Goal: Find specific page/section: Find specific page/section

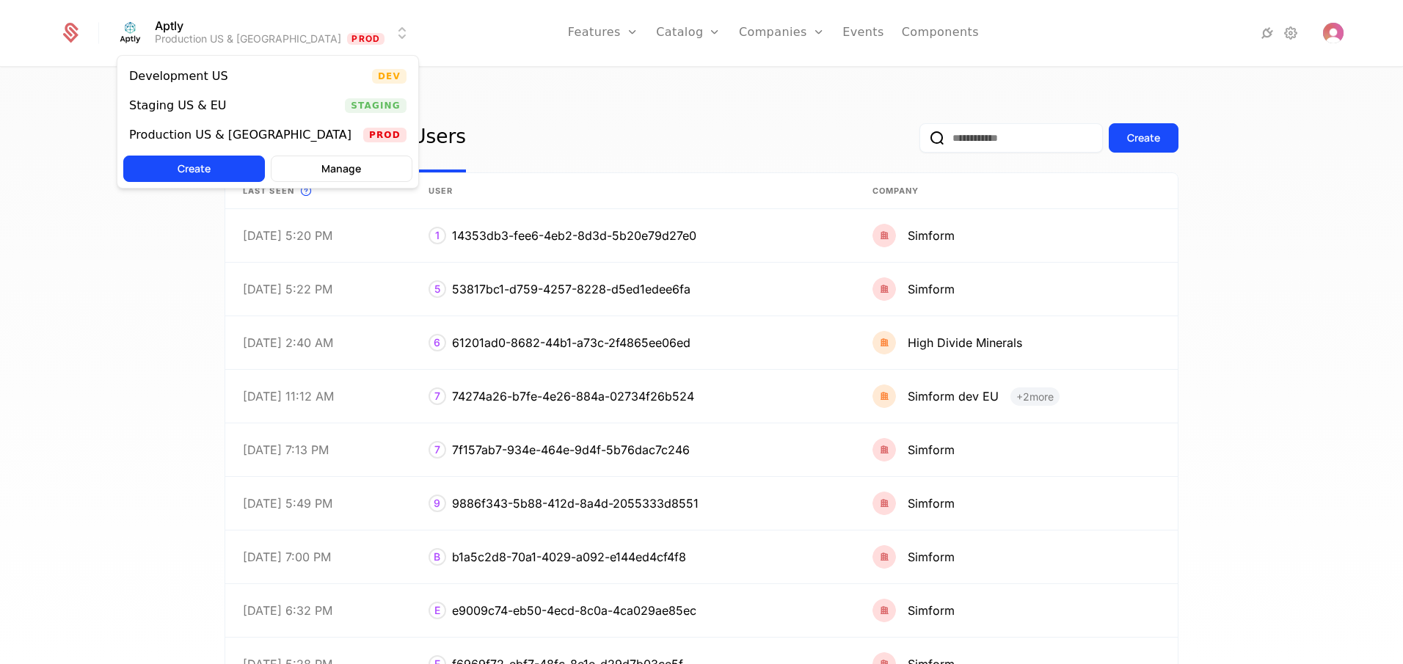
click at [228, 32] on html "Aptly Production US & EU Prod Features Features Flags Catalog Plans Add Ons Cre…" at bounding box center [701, 332] width 1403 height 664
click at [227, 111] on div "Staging US & EU" at bounding box center [183, 105] width 109 height 15
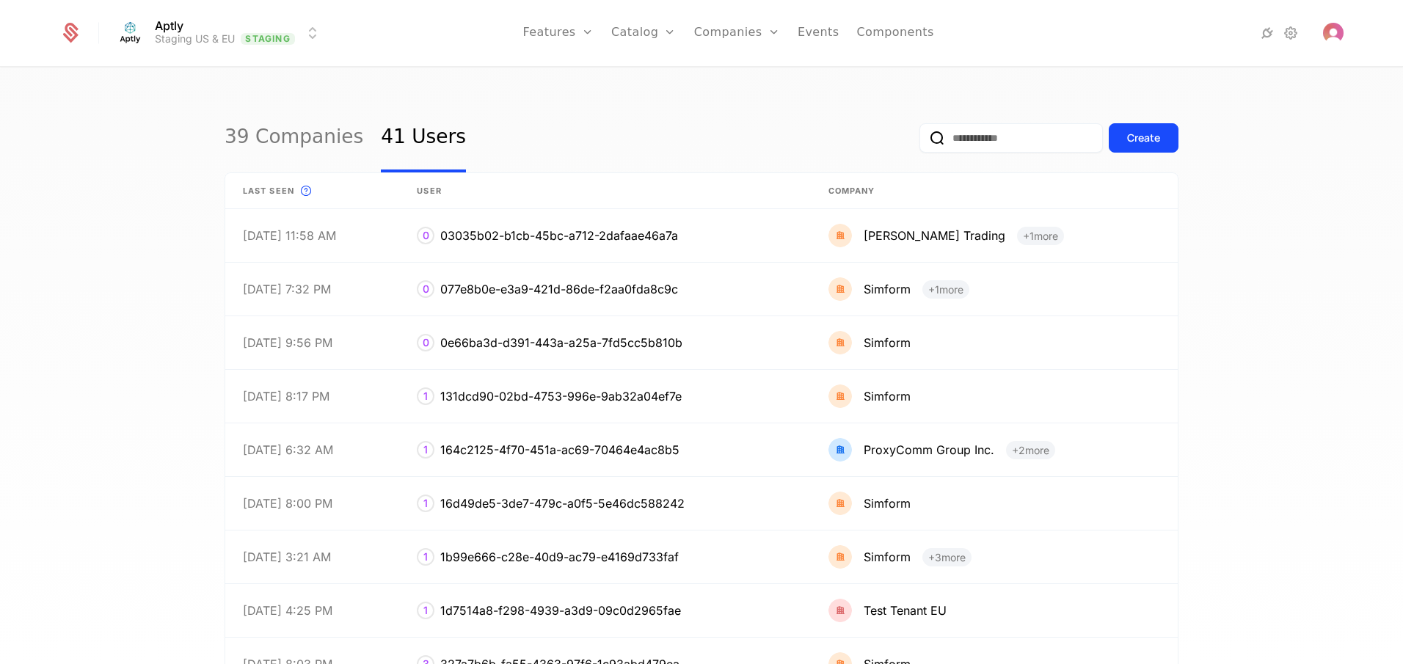
click at [296, 142] on link "39 Companies" at bounding box center [294, 137] width 139 height 69
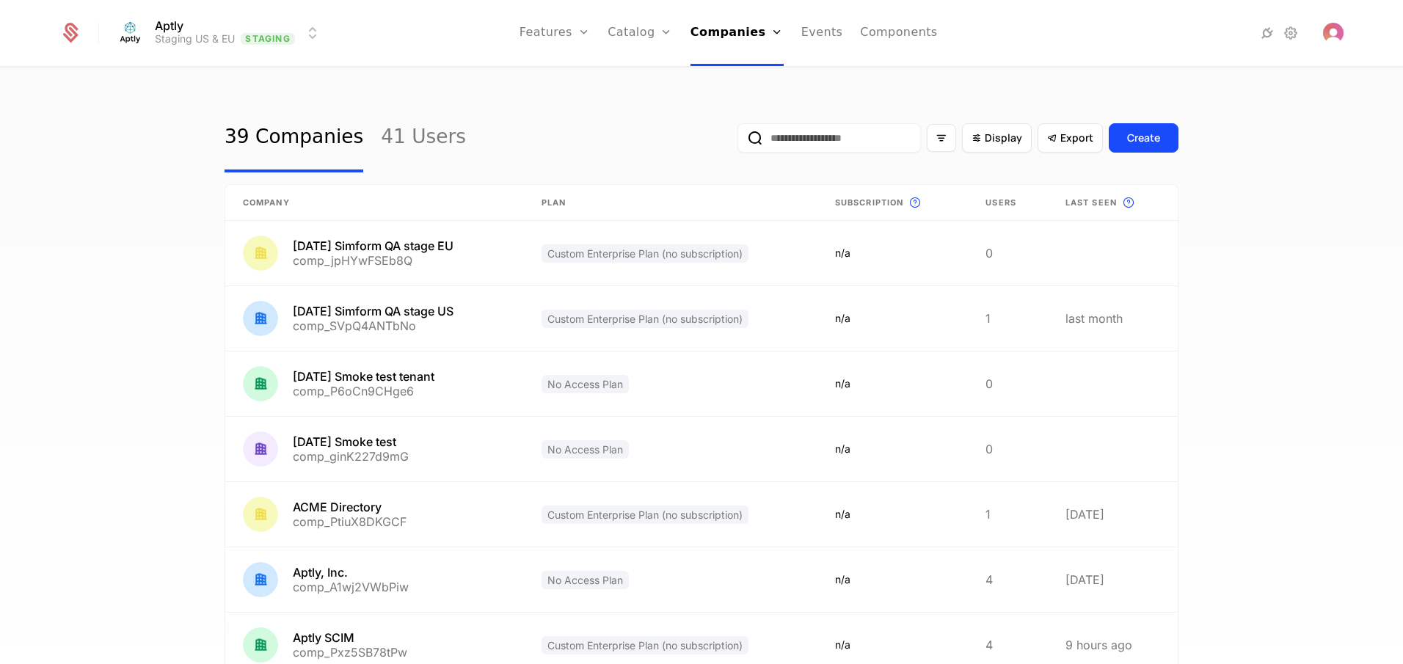
click at [759, 142] on input "email" at bounding box center [829, 137] width 183 height 29
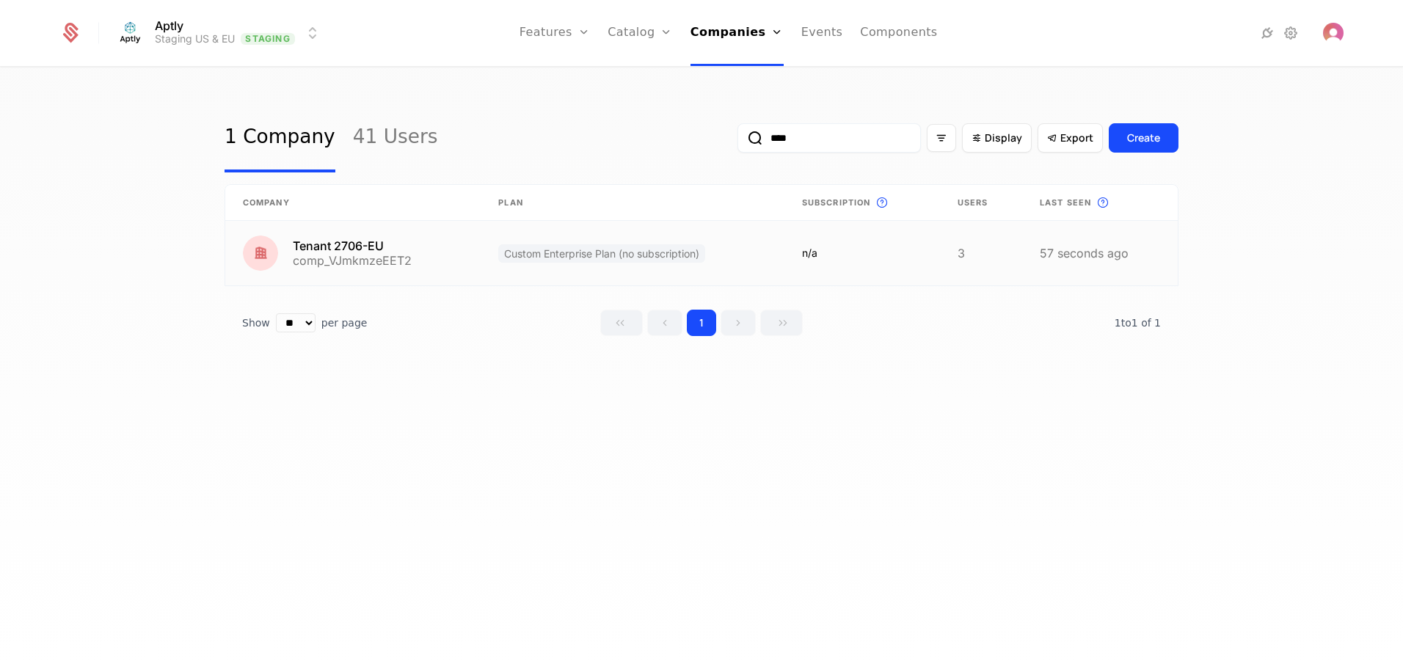
type input "****"
click at [412, 255] on link at bounding box center [352, 253] width 255 height 65
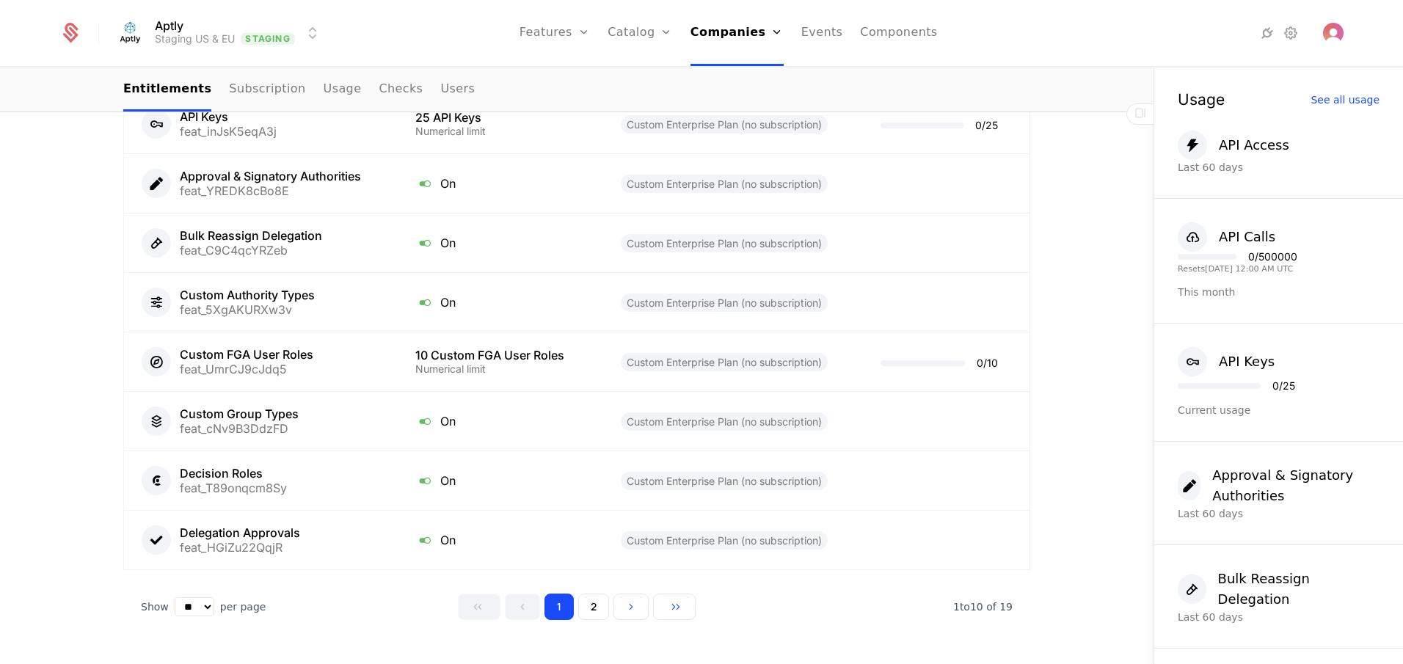
scroll to position [958, 0]
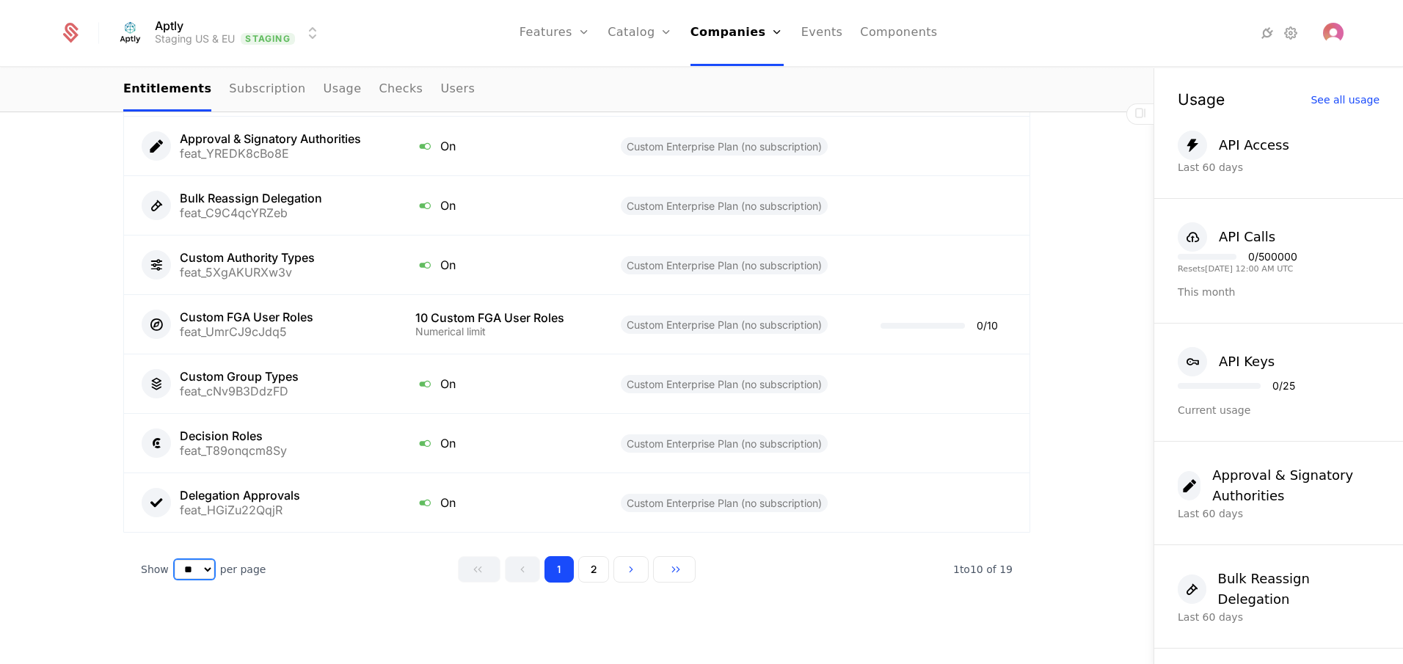
select select "**"
click at [175, 560] on select "** ** ** *** ***" at bounding box center [195, 569] width 40 height 19
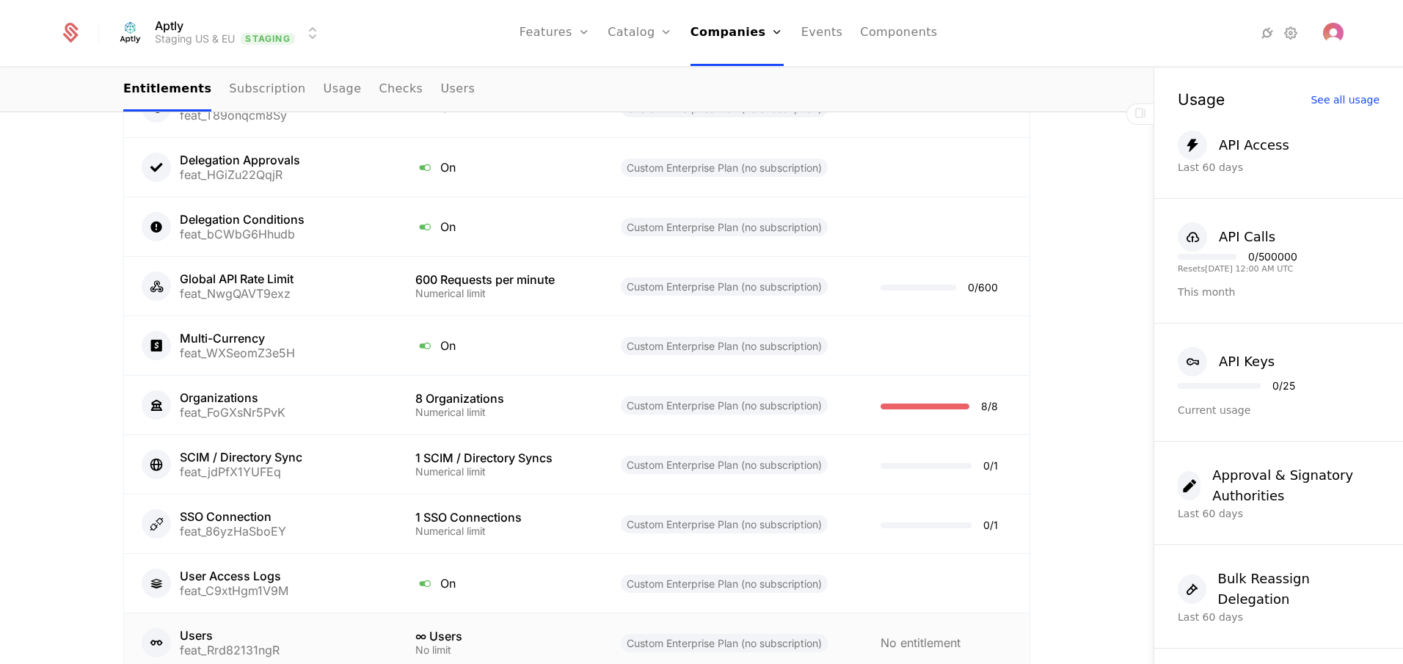
scroll to position [1229, 0]
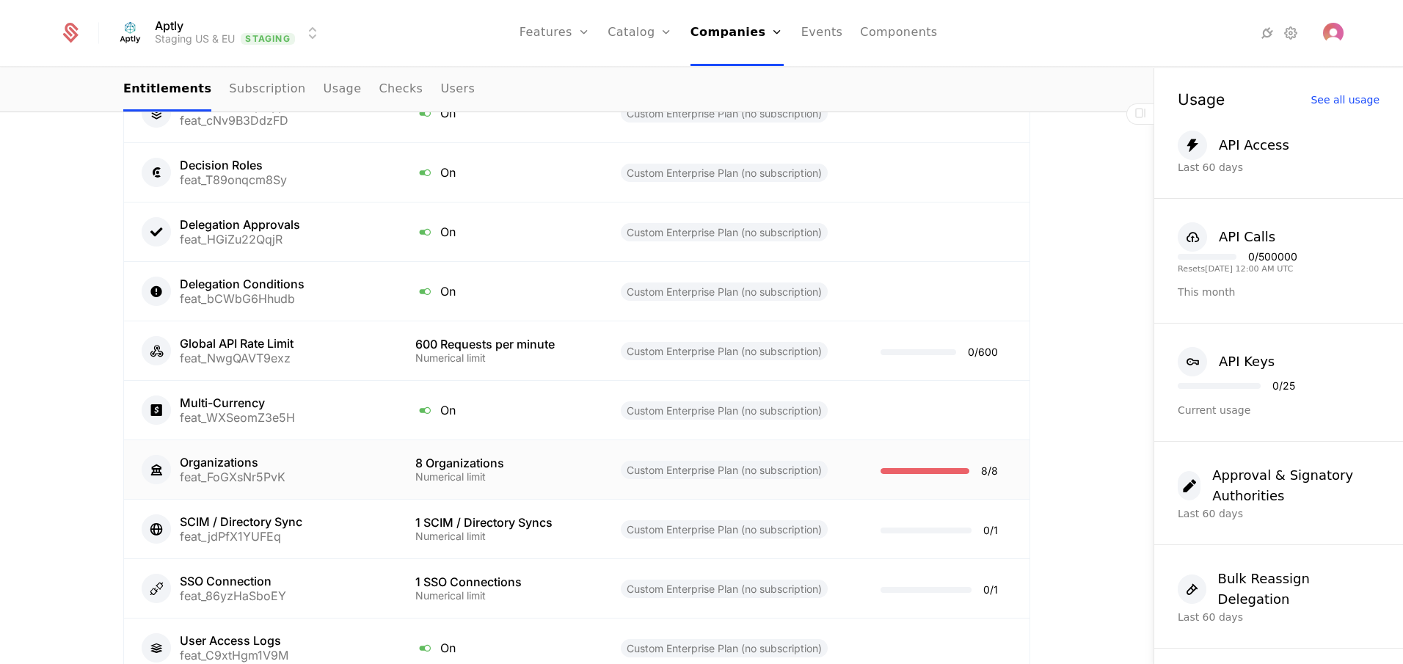
click at [337, 471] on div "Organizations feat_FoGXsNr5PvK" at bounding box center [261, 469] width 239 height 29
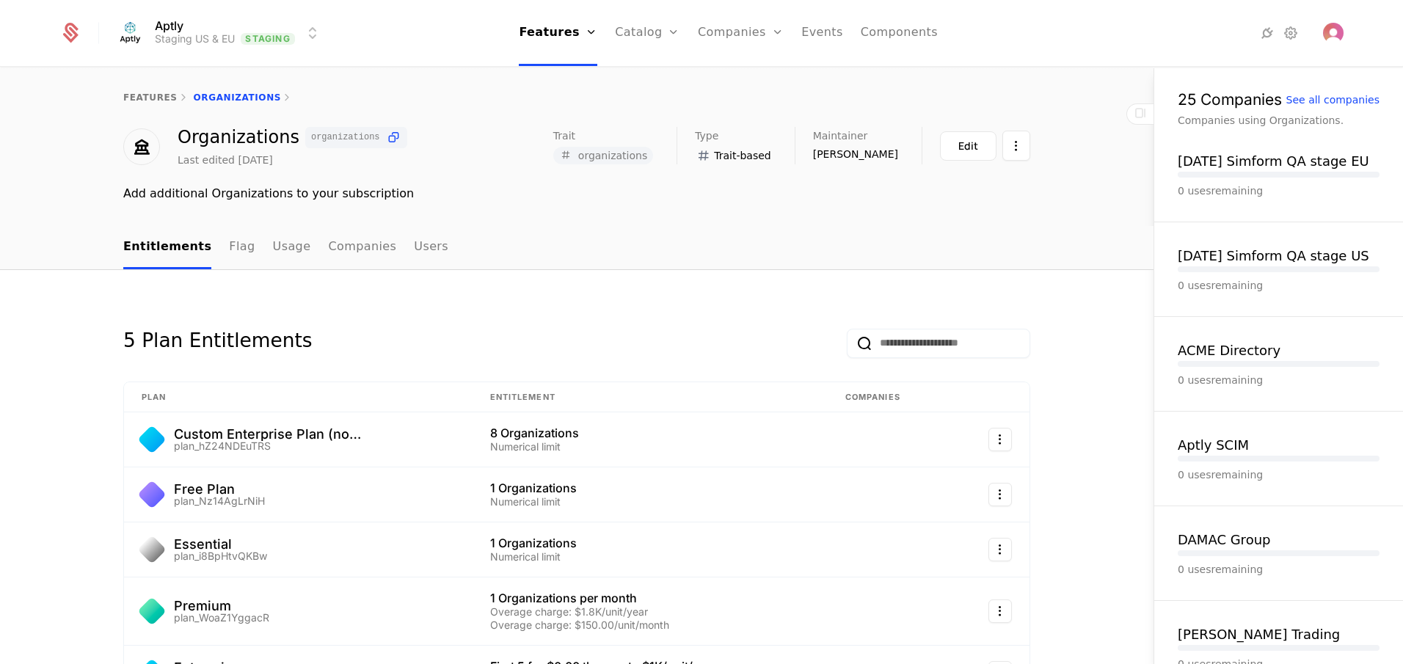
scroll to position [88, 0]
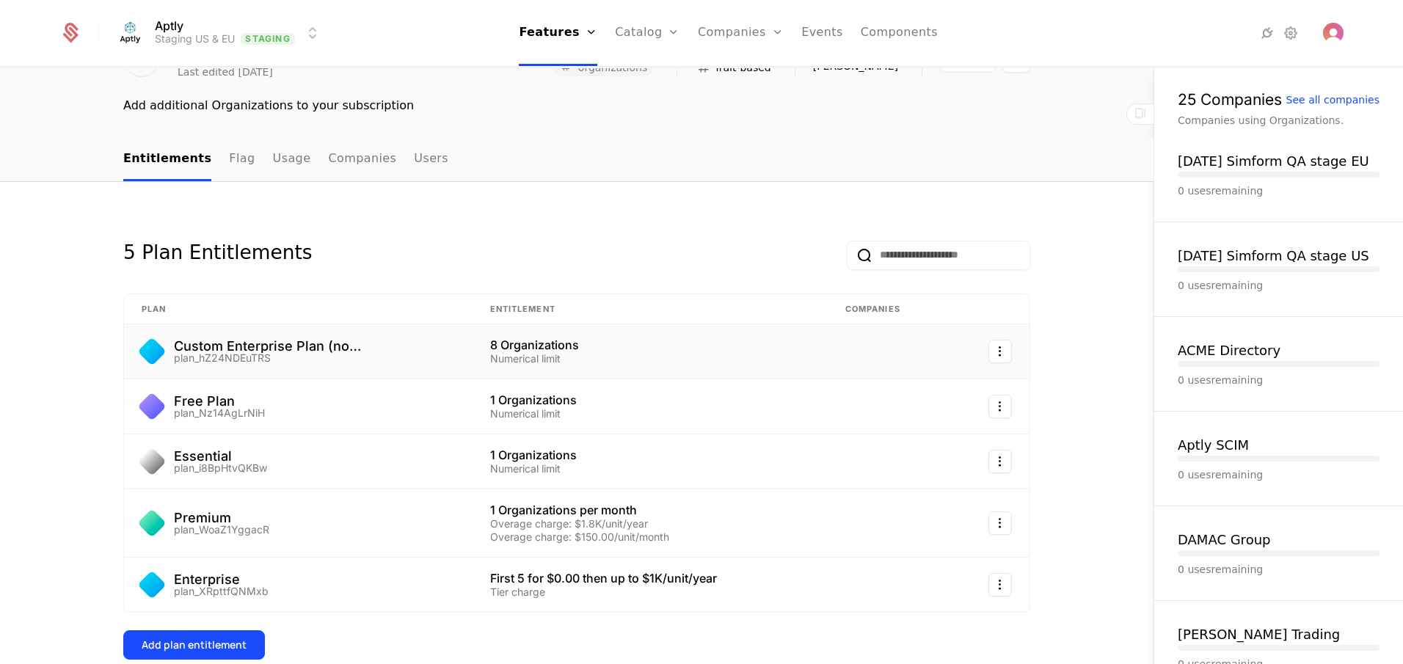
click at [418, 353] on div "Custom Enterprise Plan (no subscription) plan_hZ24NDEuTRS" at bounding box center [298, 351] width 313 height 23
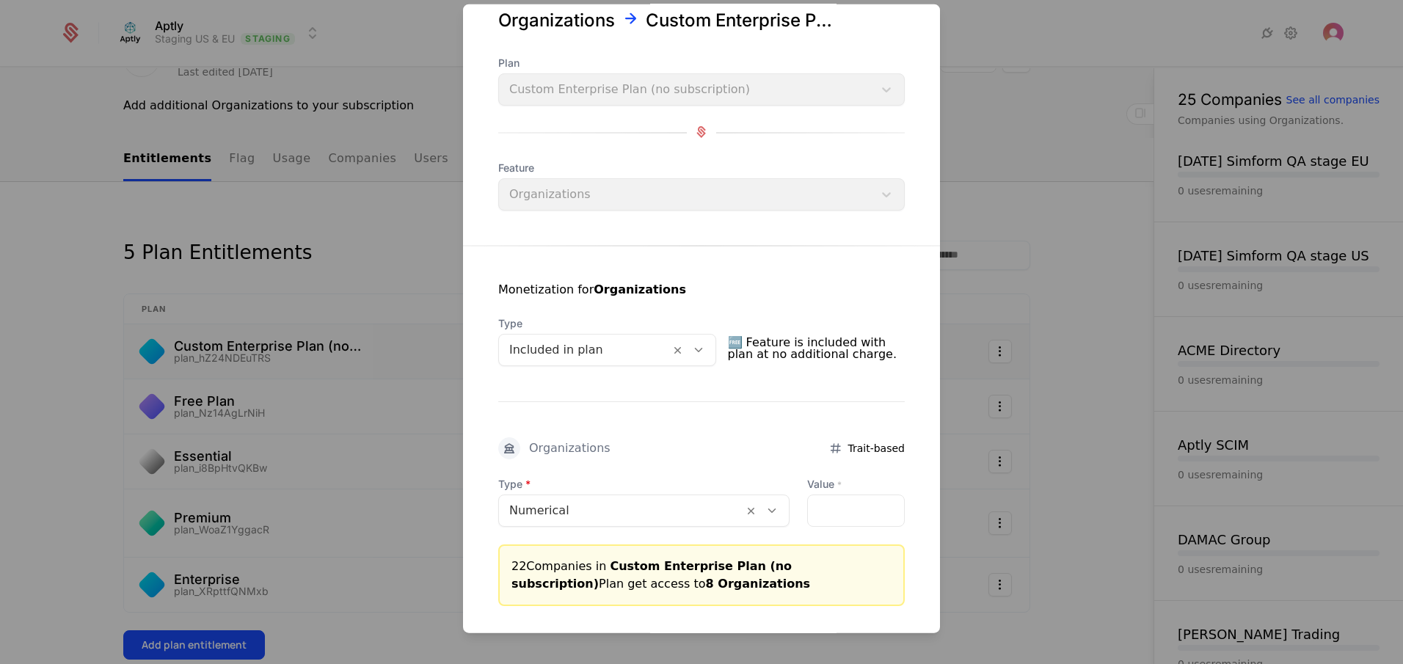
scroll to position [0, 0]
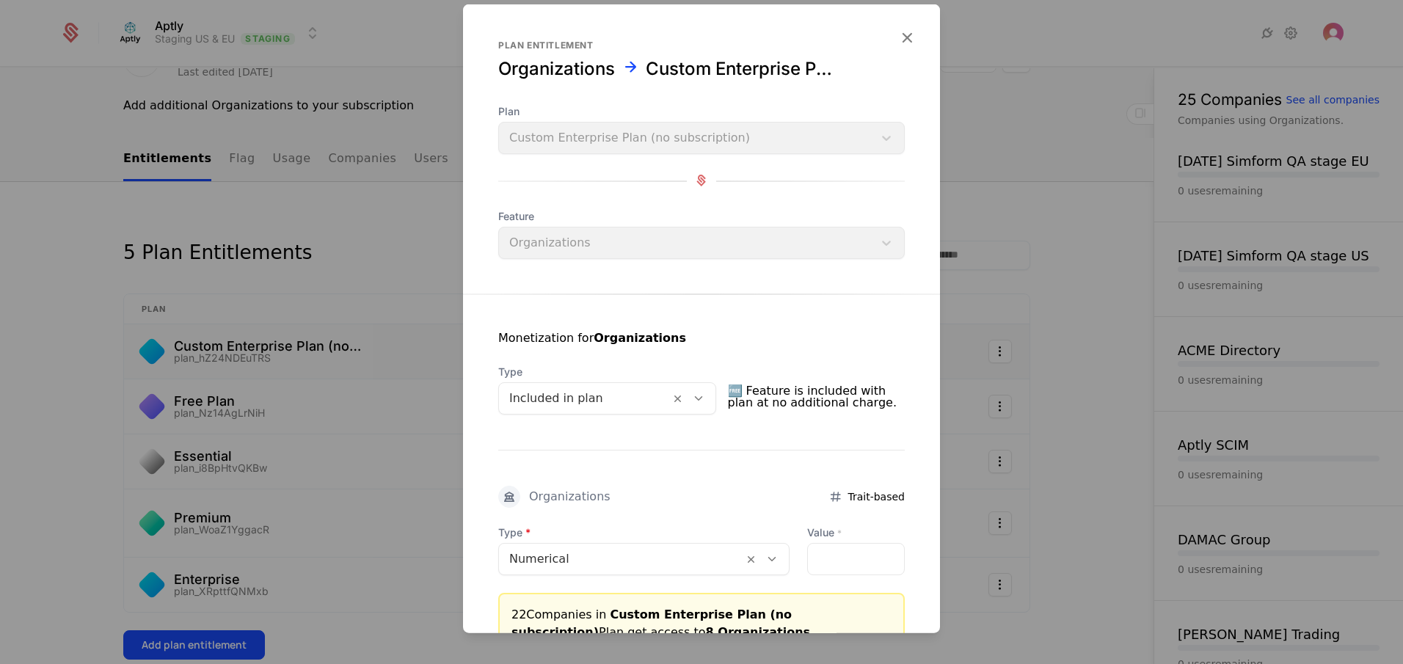
click at [898, 40] on icon "button" at bounding box center [907, 36] width 19 height 19
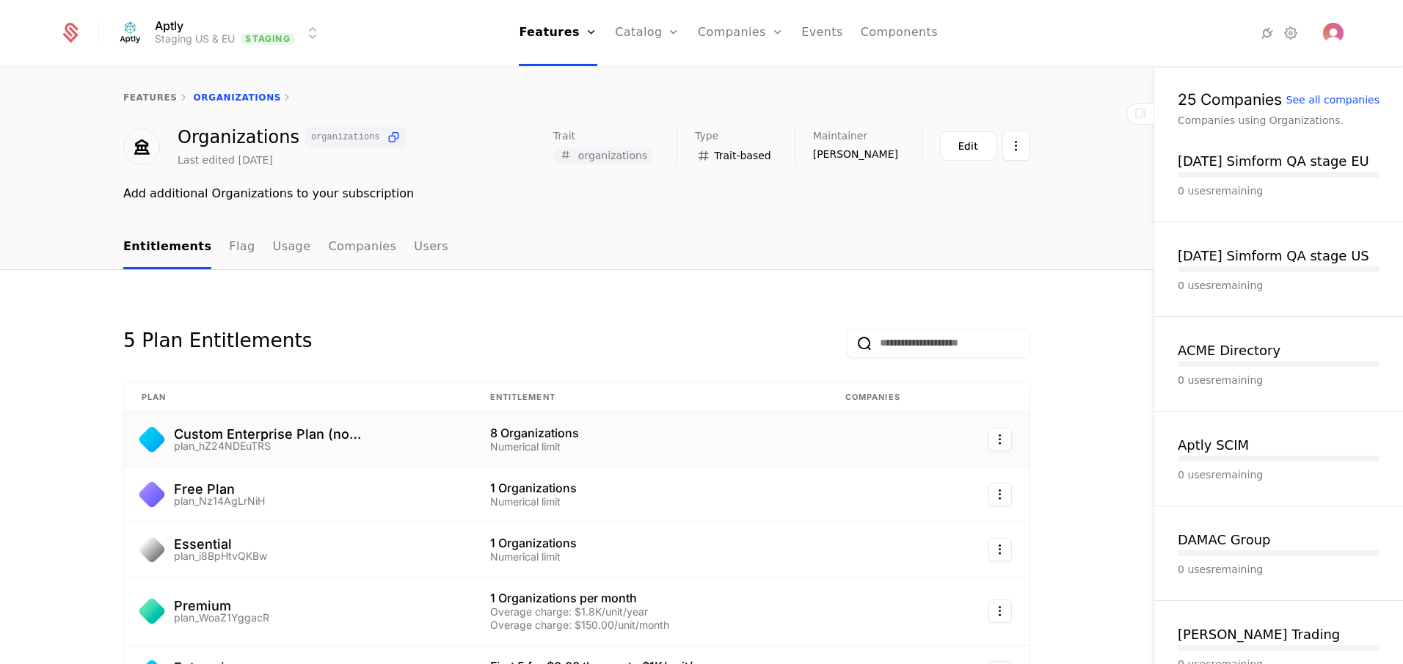
click at [207, 27] on html "Aptly Staging US & EU Staging Features Features Flags Catalog Plans Add Ons Cre…" at bounding box center [701, 332] width 1403 height 664
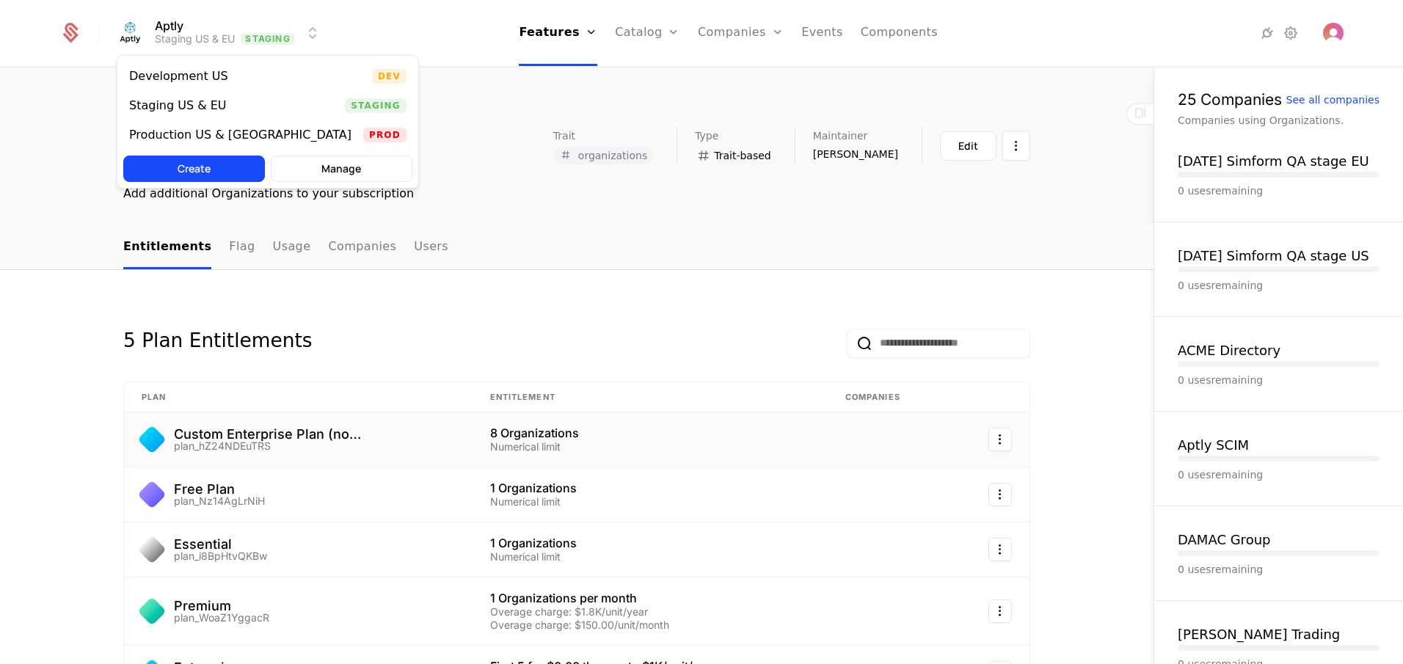
click at [201, 75] on div "Development US" at bounding box center [178, 76] width 99 height 12
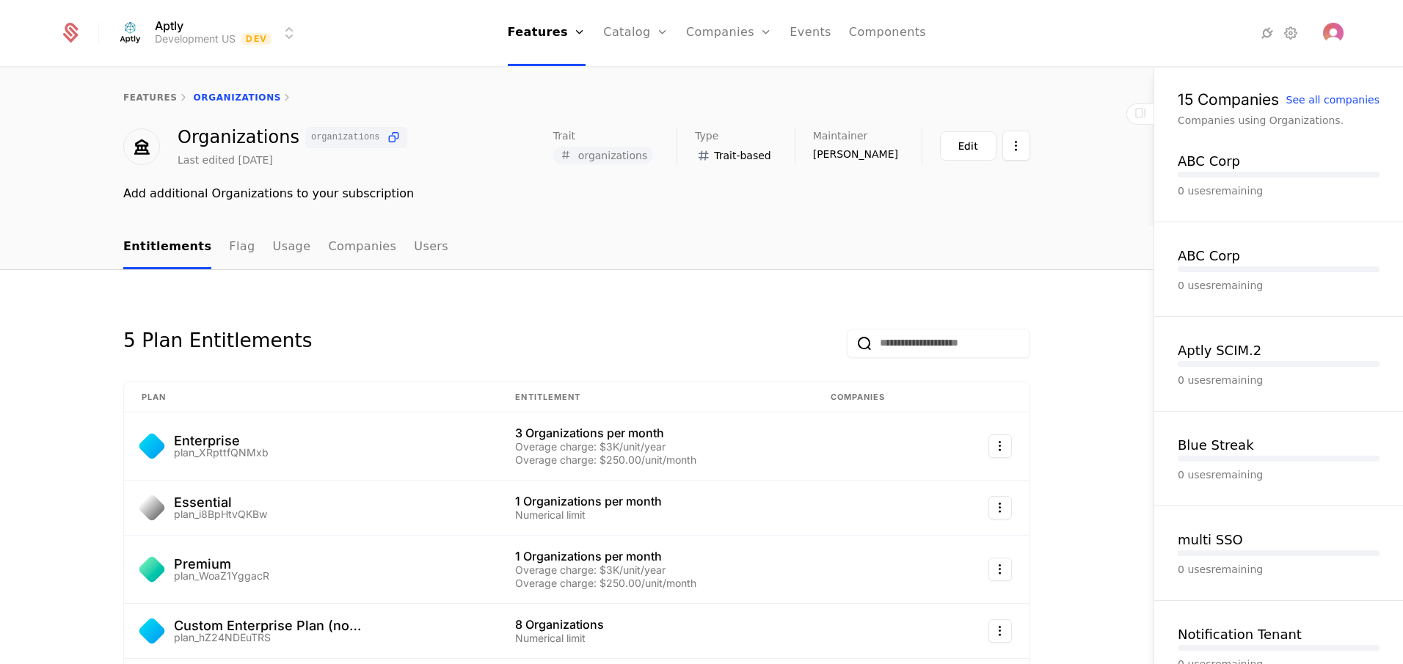
click at [198, 37] on html "Aptly Development US Dev Features Features Flags Catalog Plans Add Ons Credits …" at bounding box center [701, 332] width 1403 height 664
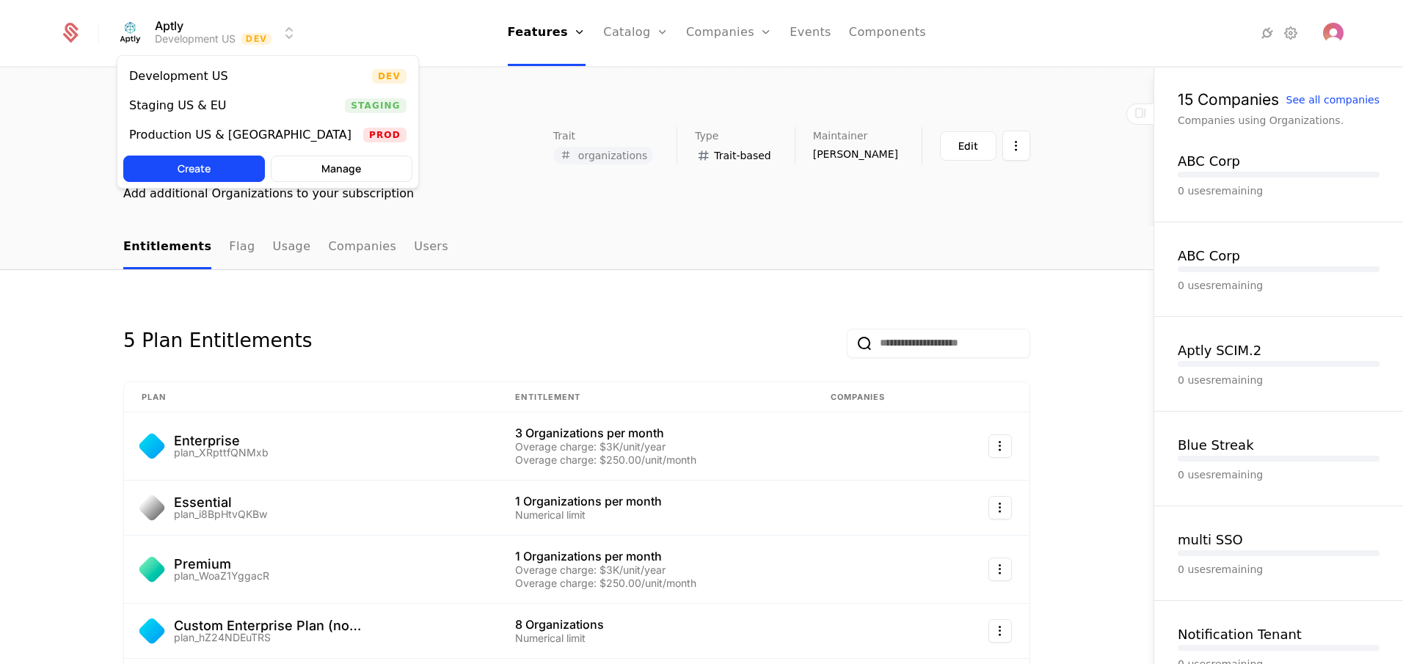
click at [202, 131] on div "Production US & [GEOGRAPHIC_DATA]" at bounding box center [240, 135] width 222 height 12
